Goal: Find specific page/section: Find specific page/section

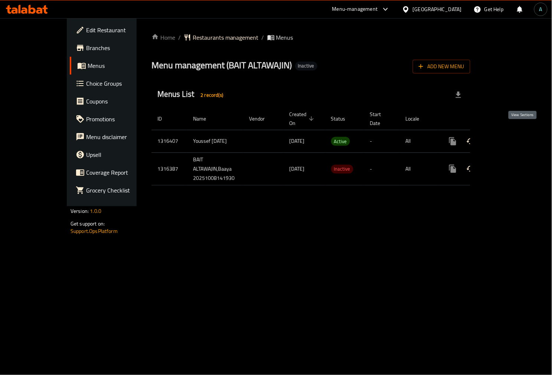
click at [510, 137] on icon "enhanced table" at bounding box center [505, 141] width 9 height 9
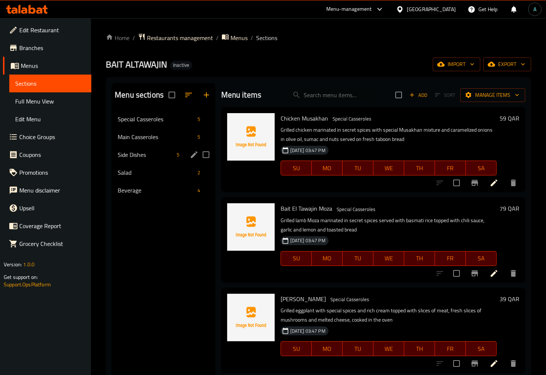
click at [132, 149] on div "Side Dishes 5" at bounding box center [163, 155] width 103 height 18
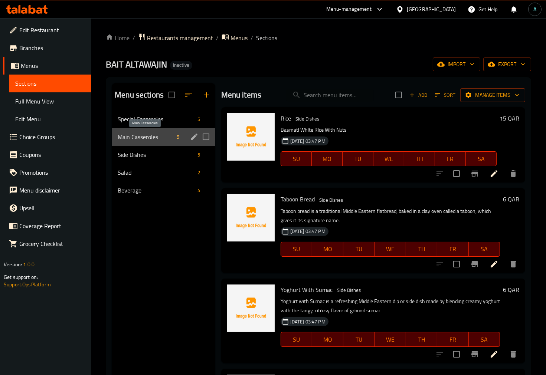
click at [135, 135] on span "Main Casseroles" at bounding box center [146, 136] width 56 height 9
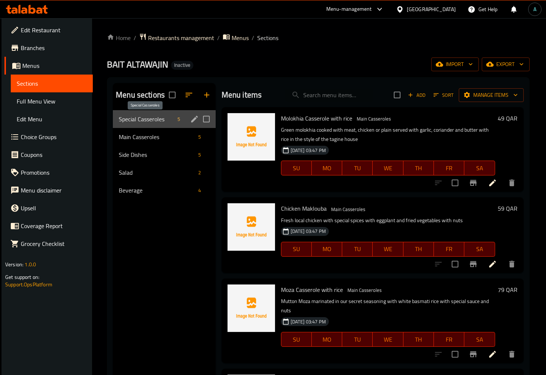
click at [136, 115] on span "Special Casseroles" at bounding box center [146, 119] width 55 height 9
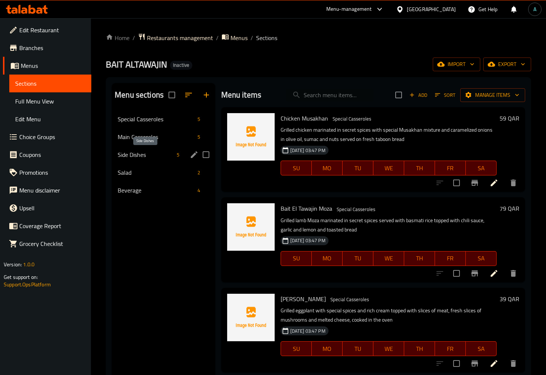
click at [137, 152] on span "Side Dishes" at bounding box center [146, 154] width 56 height 9
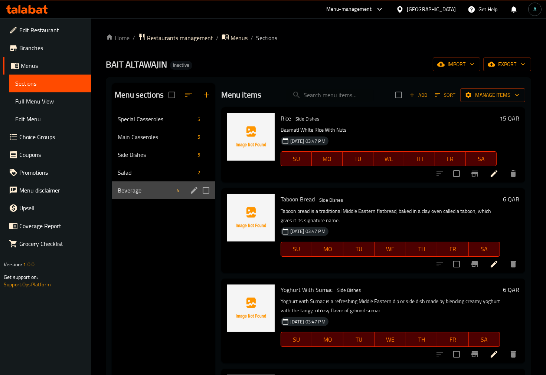
click at [136, 181] on div "Beverage 4" at bounding box center [163, 190] width 103 height 18
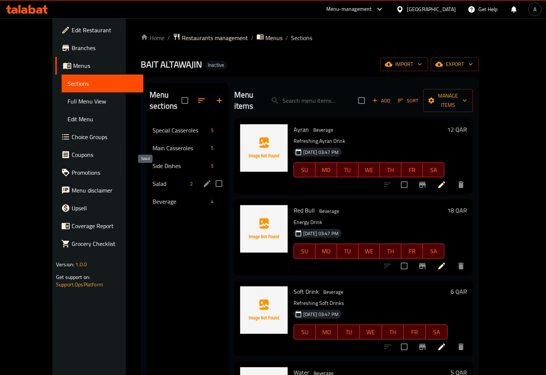
click at [152, 179] on span "Salad" at bounding box center [169, 183] width 34 height 9
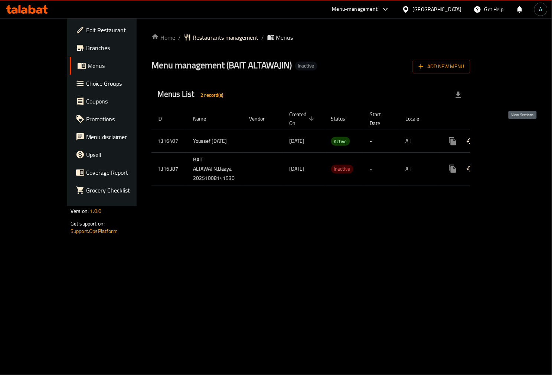
click at [510, 137] on icon "enhanced table" at bounding box center [505, 141] width 9 height 9
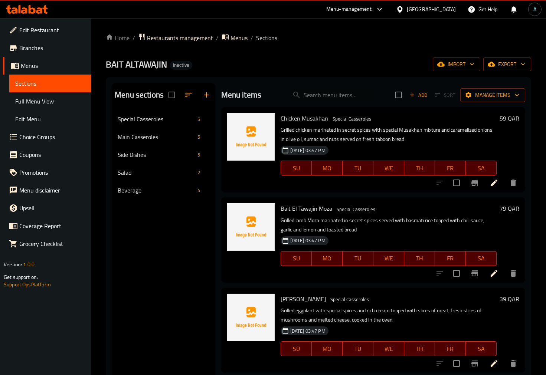
click at [32, 105] on span "Full Menu View" at bounding box center [50, 101] width 70 height 9
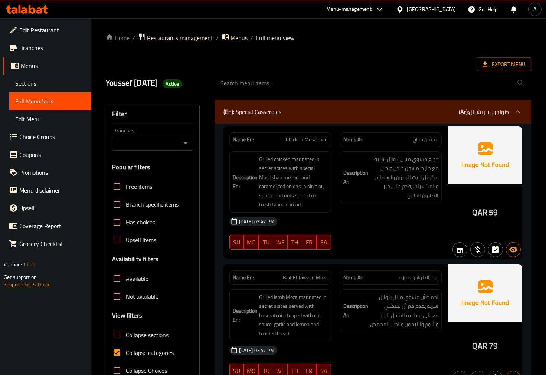
click at [119, 350] on input "Collapse categories" at bounding box center [117, 353] width 18 height 18
checkbox input "false"
drag, startPoint x: 471, startPoint y: 214, endPoint x: 485, endPoint y: 214, distance: 14.1
click at [485, 214] on div "QAR 59" at bounding box center [485, 192] width 74 height 132
copy span "QAR"
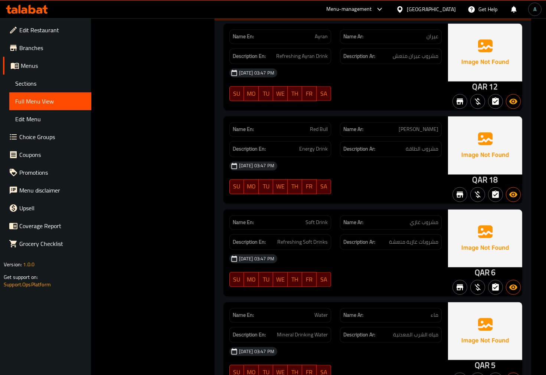
scroll to position [2405, 0]
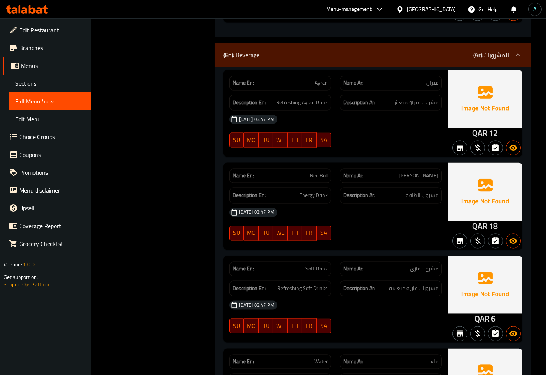
drag, startPoint x: 357, startPoint y: 119, endPoint x: 372, endPoint y: 70, distance: 51.9
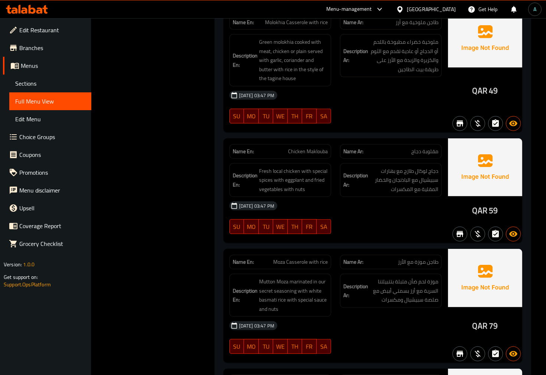
scroll to position [0, 0]
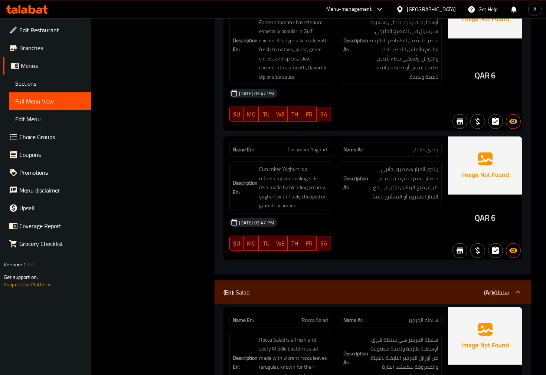
scroll to position [1854, 0]
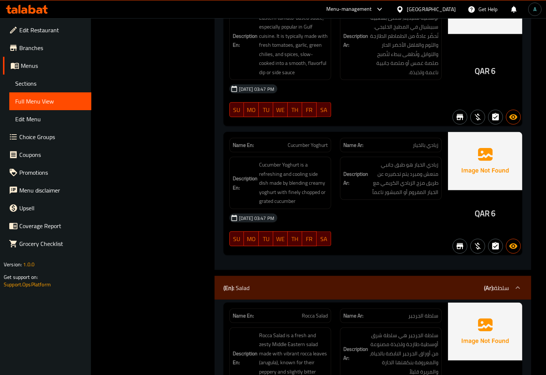
click at [287, 141] on span "Cucumber Yoghurt" at bounding box center [307, 145] width 40 height 8
click at [313, 141] on span "Cucumber Yoghurt" at bounding box center [307, 145] width 40 height 8
copy span "Cucumber Yoghurt"
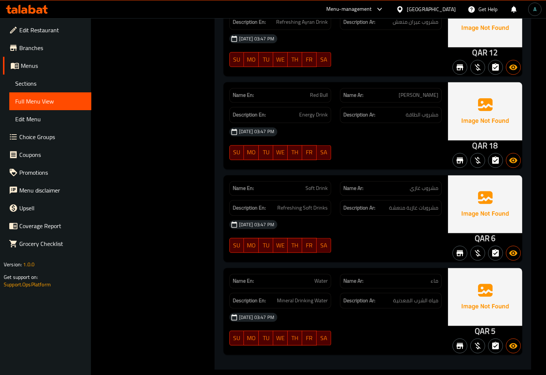
scroll to position [2487, 0]
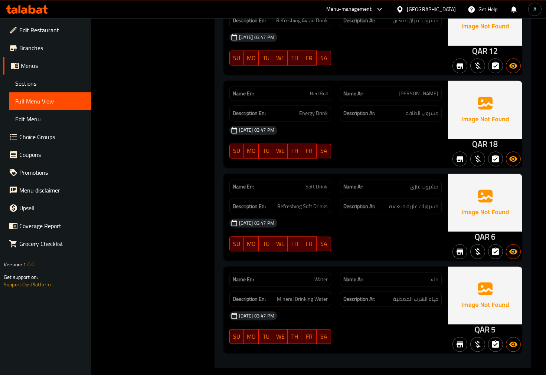
click at [368, 251] on div "Name En: Soft Drink Name Ar: مشروب [PERSON_NAME] En: Refreshing Soft Drinks Des…" at bounding box center [335, 217] width 224 height 87
